Goal: Navigation & Orientation: Find specific page/section

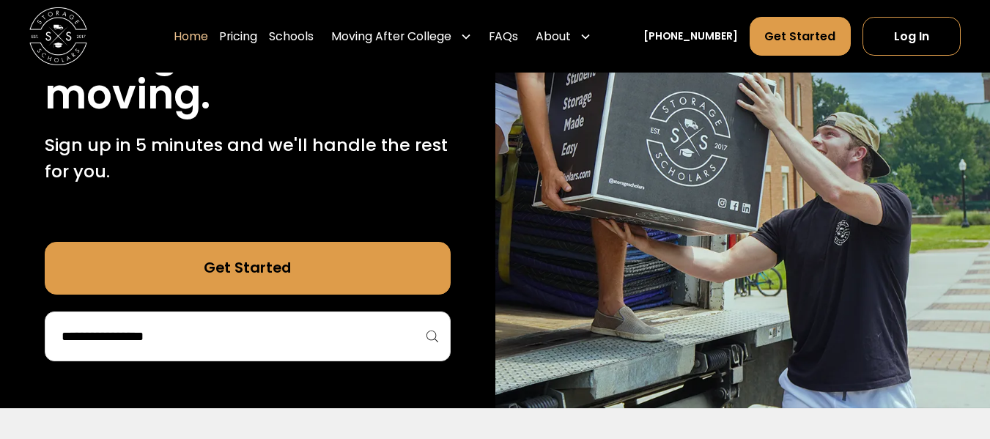
scroll to position [254, 0]
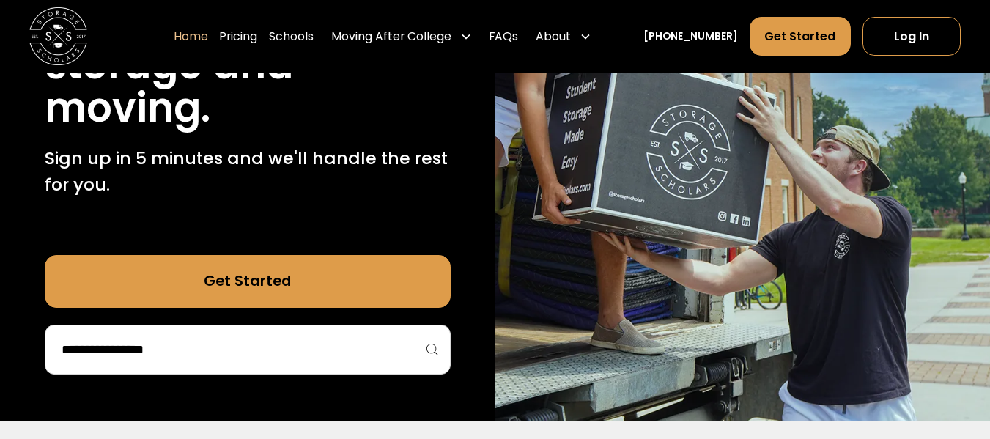
click at [317, 364] on div at bounding box center [248, 350] width 406 height 50
click at [308, 47] on link "Schools" at bounding box center [291, 36] width 45 height 40
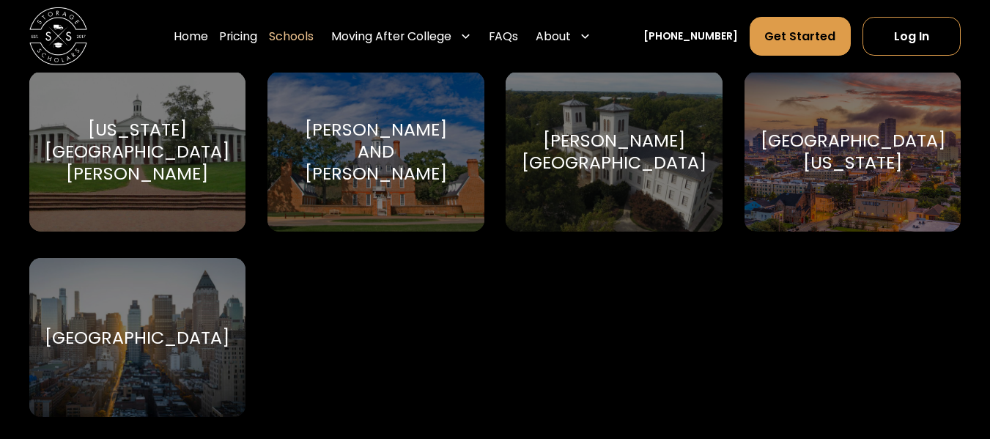
scroll to position [9032, 0]
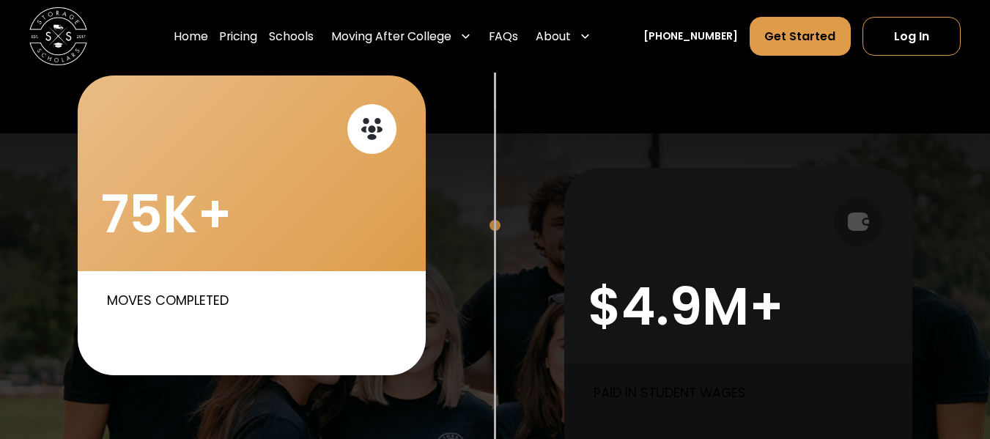
scroll to position [646, 0]
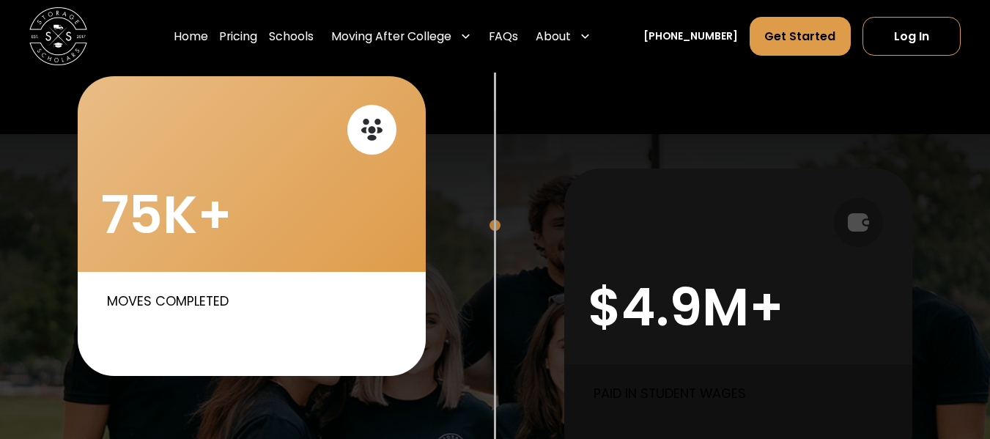
click at [136, 303] on p "Moves completed" at bounding box center [255, 302] width 297 height 20
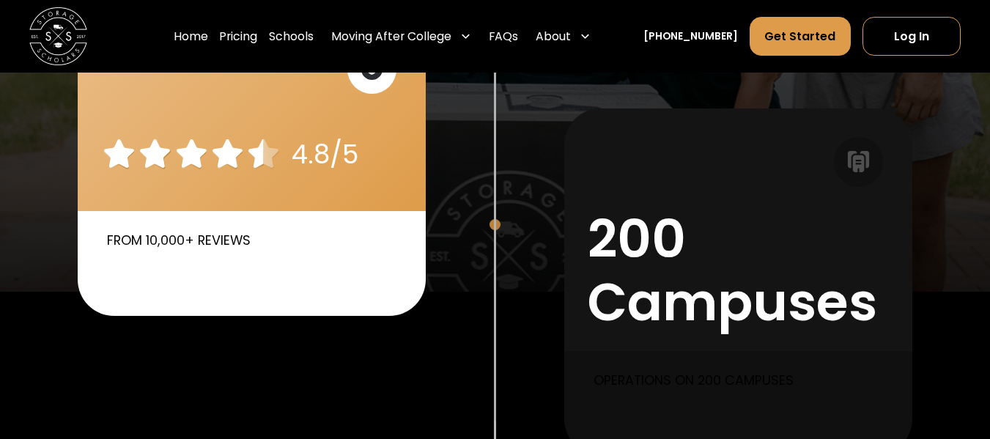
scroll to position [1138, 0]
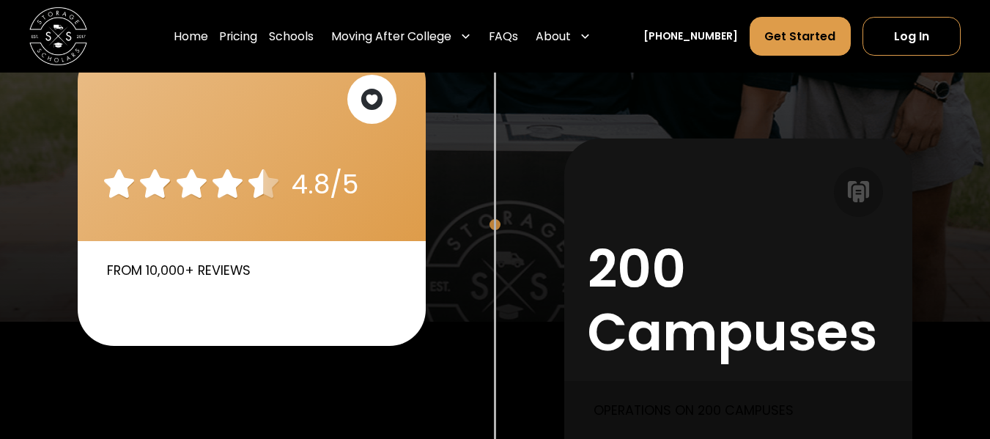
click at [373, 90] on icon at bounding box center [372, 100] width 22 height 22
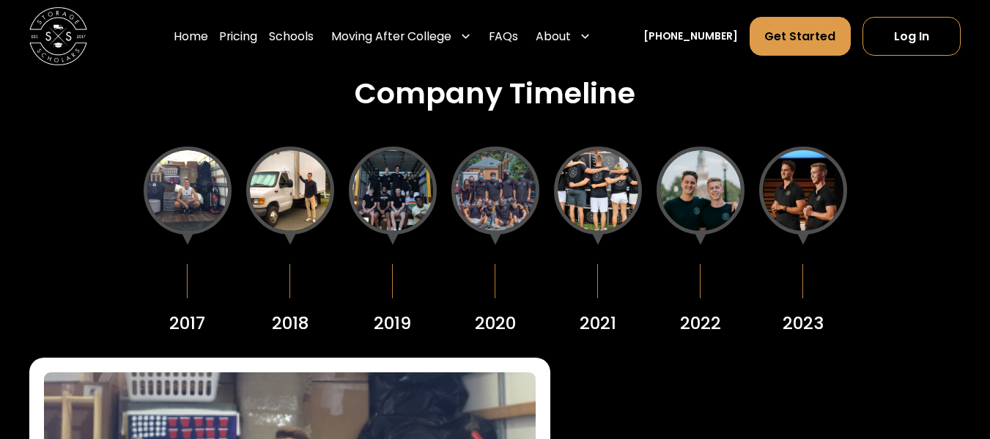
scroll to position [1653, 0]
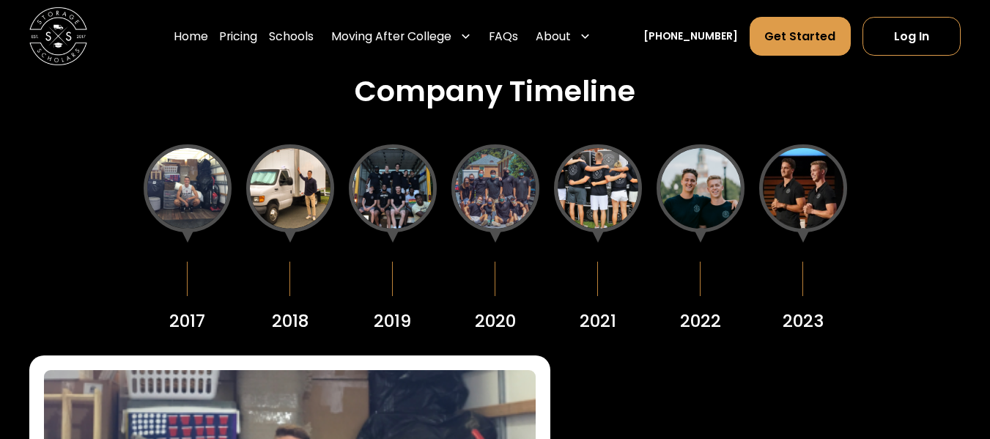
click at [286, 204] on div at bounding box center [290, 188] width 88 height 88
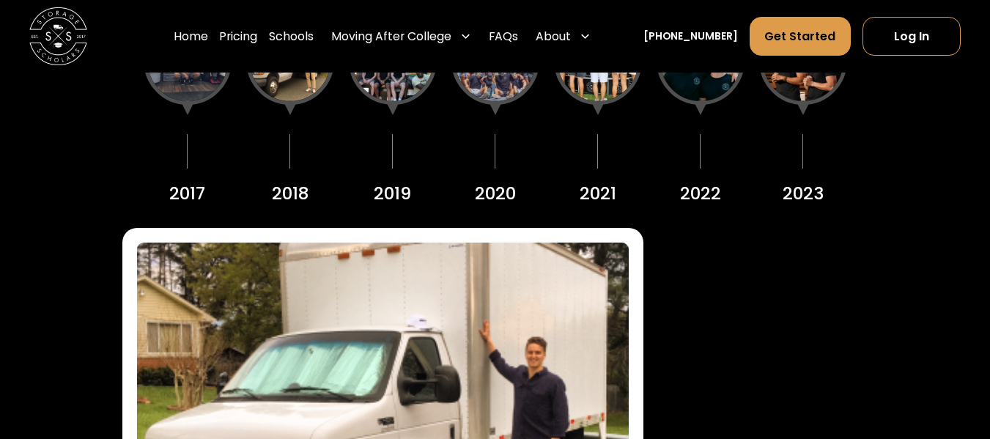
scroll to position [1780, 0]
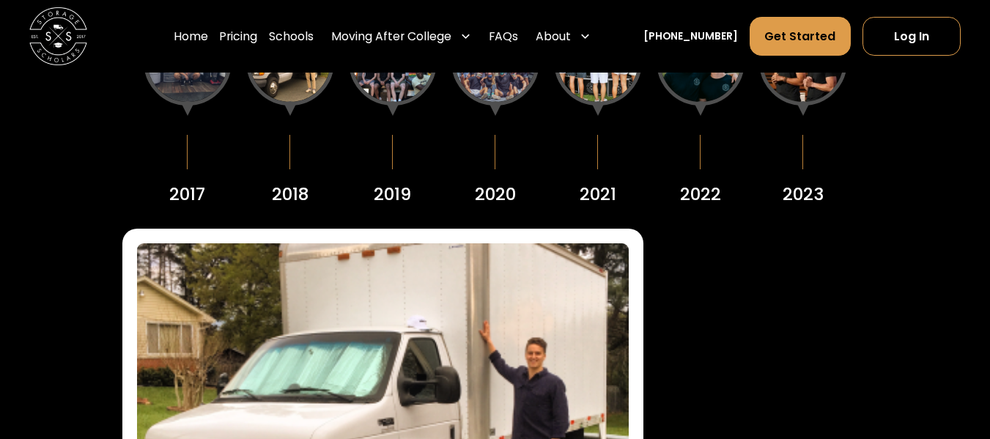
click at [801, 144] on div "2023" at bounding box center [803, 112] width 88 height 189
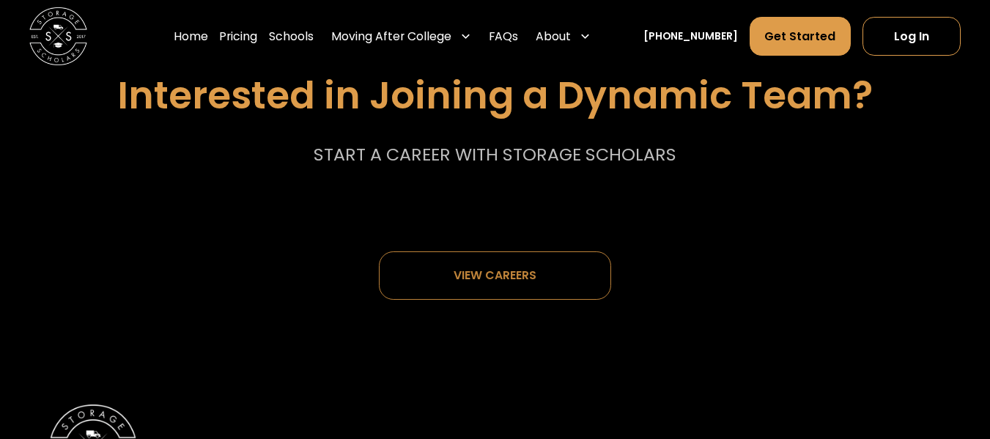
scroll to position [7357, 0]
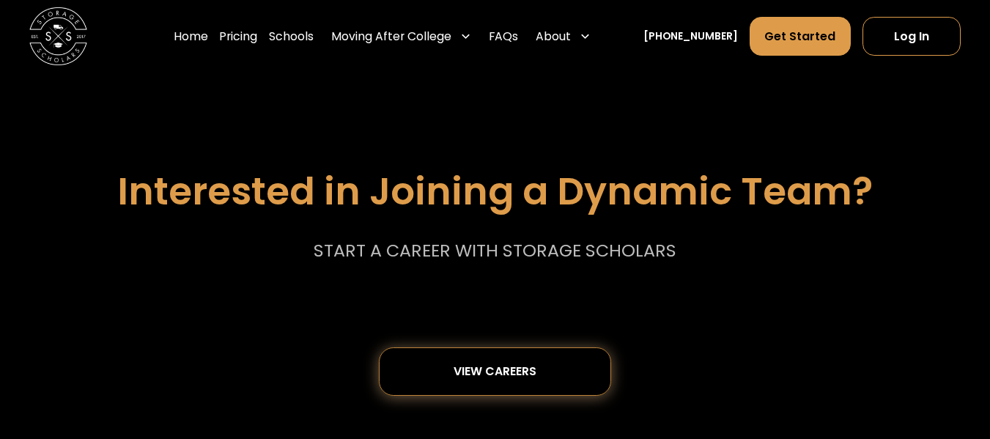
click at [516, 365] on div "View careers" at bounding box center [495, 371] width 83 height 12
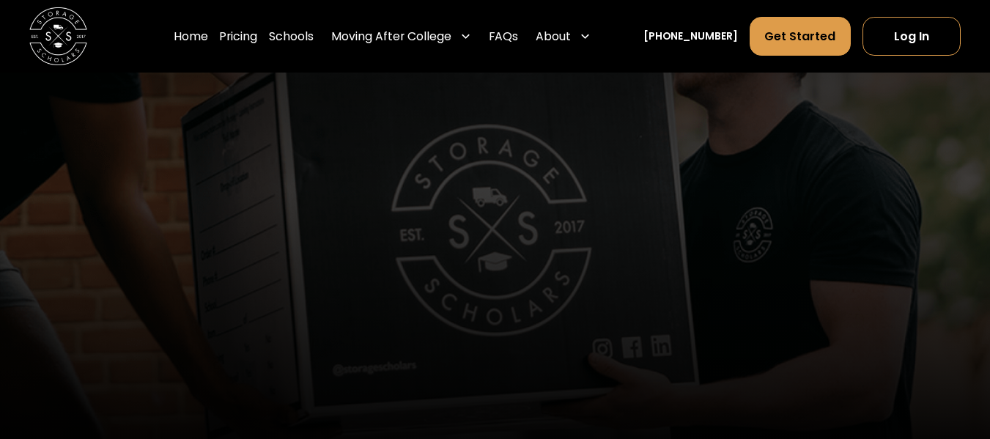
scroll to position [1989, 0]
